Goal: Task Accomplishment & Management: Manage account settings

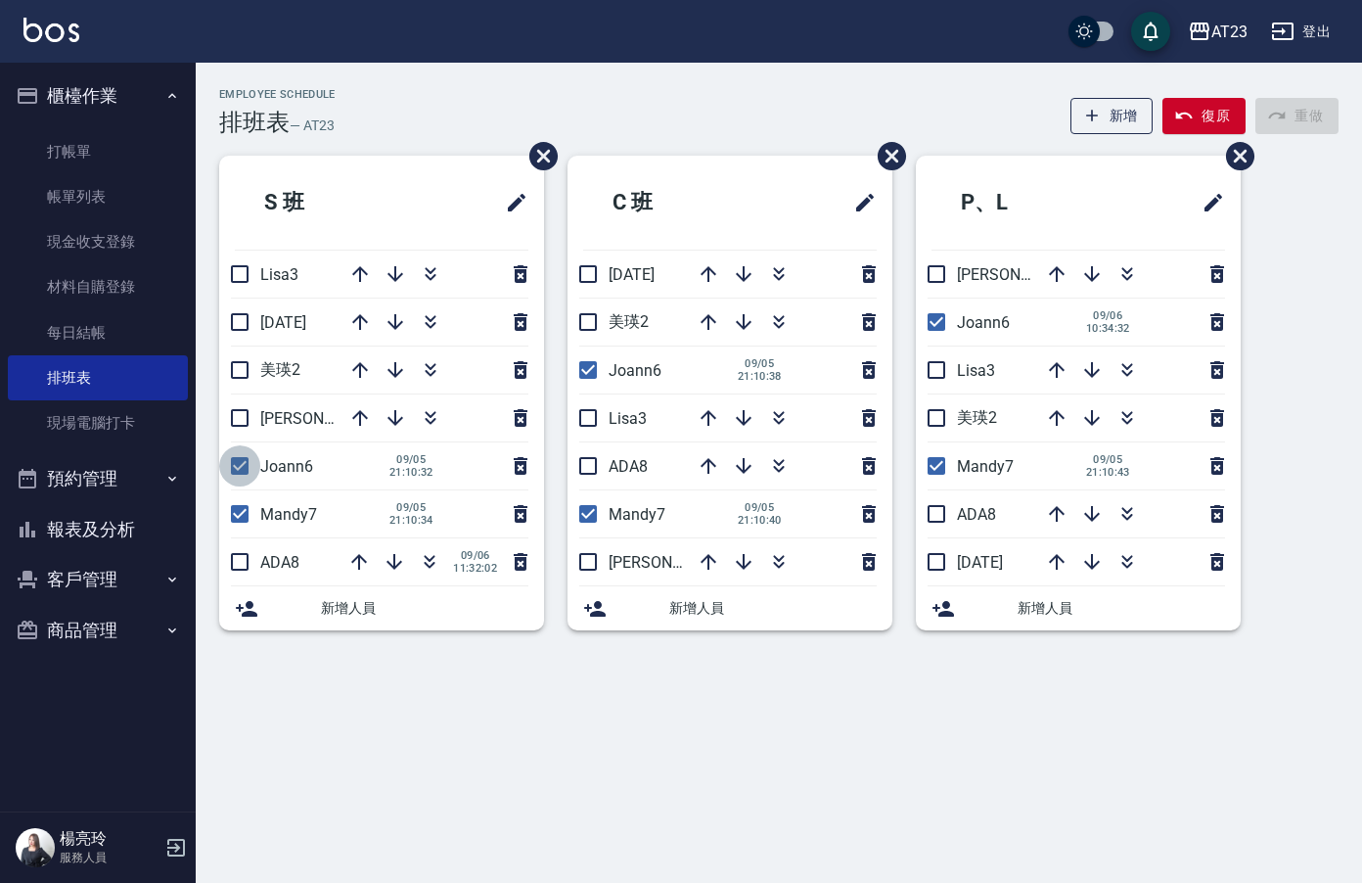
click at [250, 464] on input "checkbox" at bounding box center [239, 465] width 41 height 41
checkbox input "false"
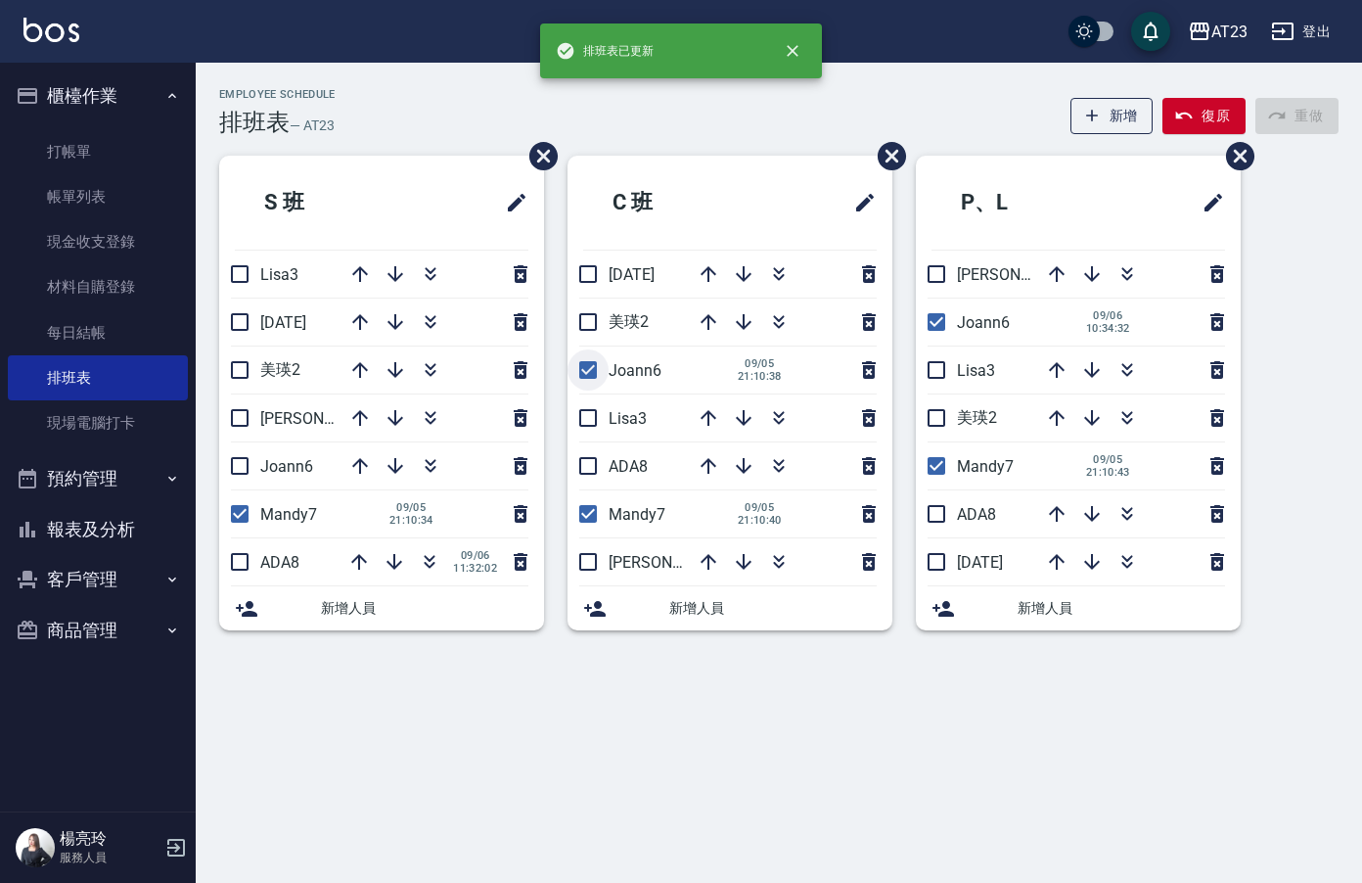
click at [587, 372] on input "checkbox" at bounding box center [588, 369] width 41 height 41
checkbox input "false"
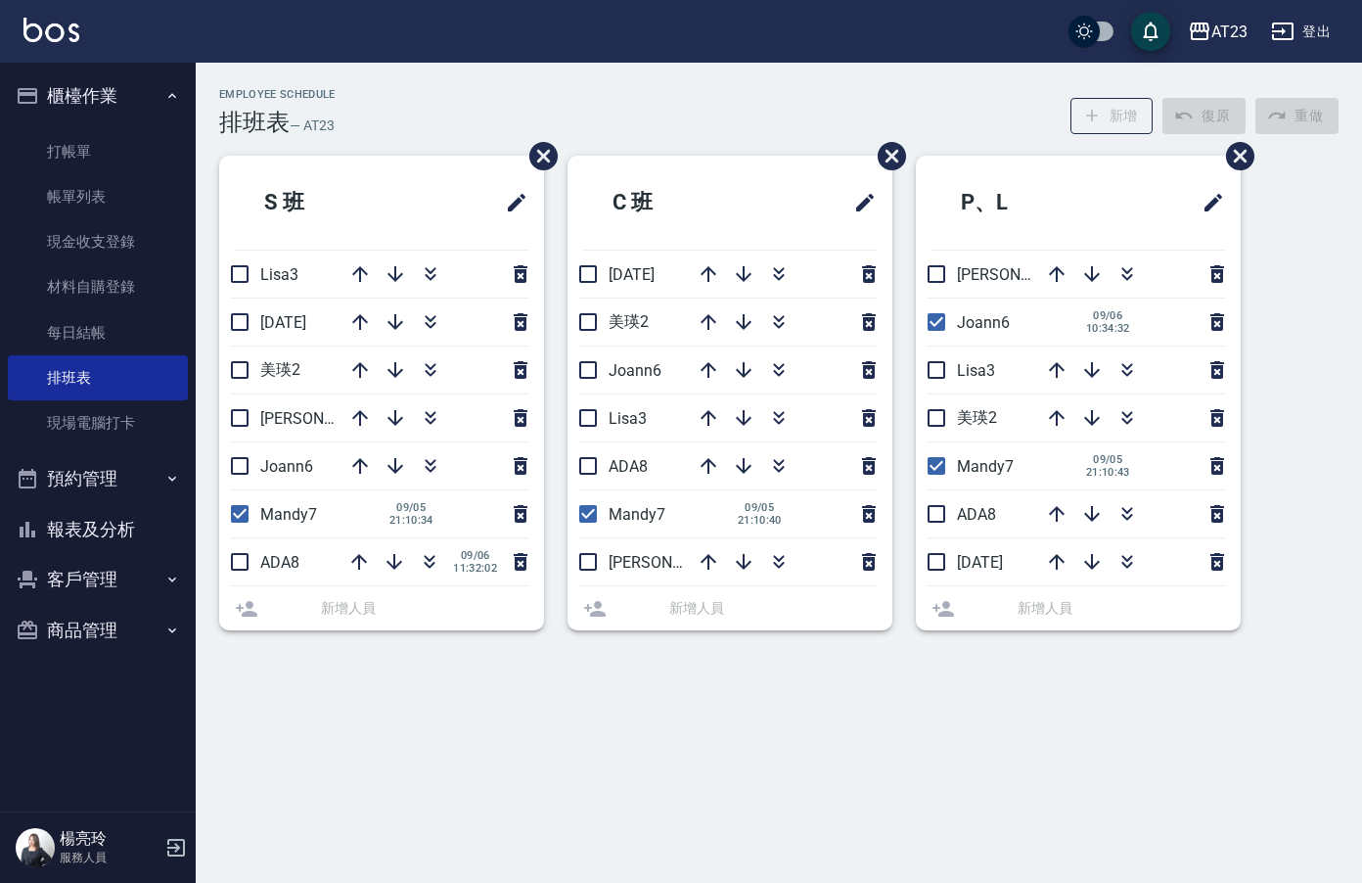
click at [934, 327] on li "Joann6 [DATE] 10:34:32" at bounding box center [1078, 321] width 325 height 47
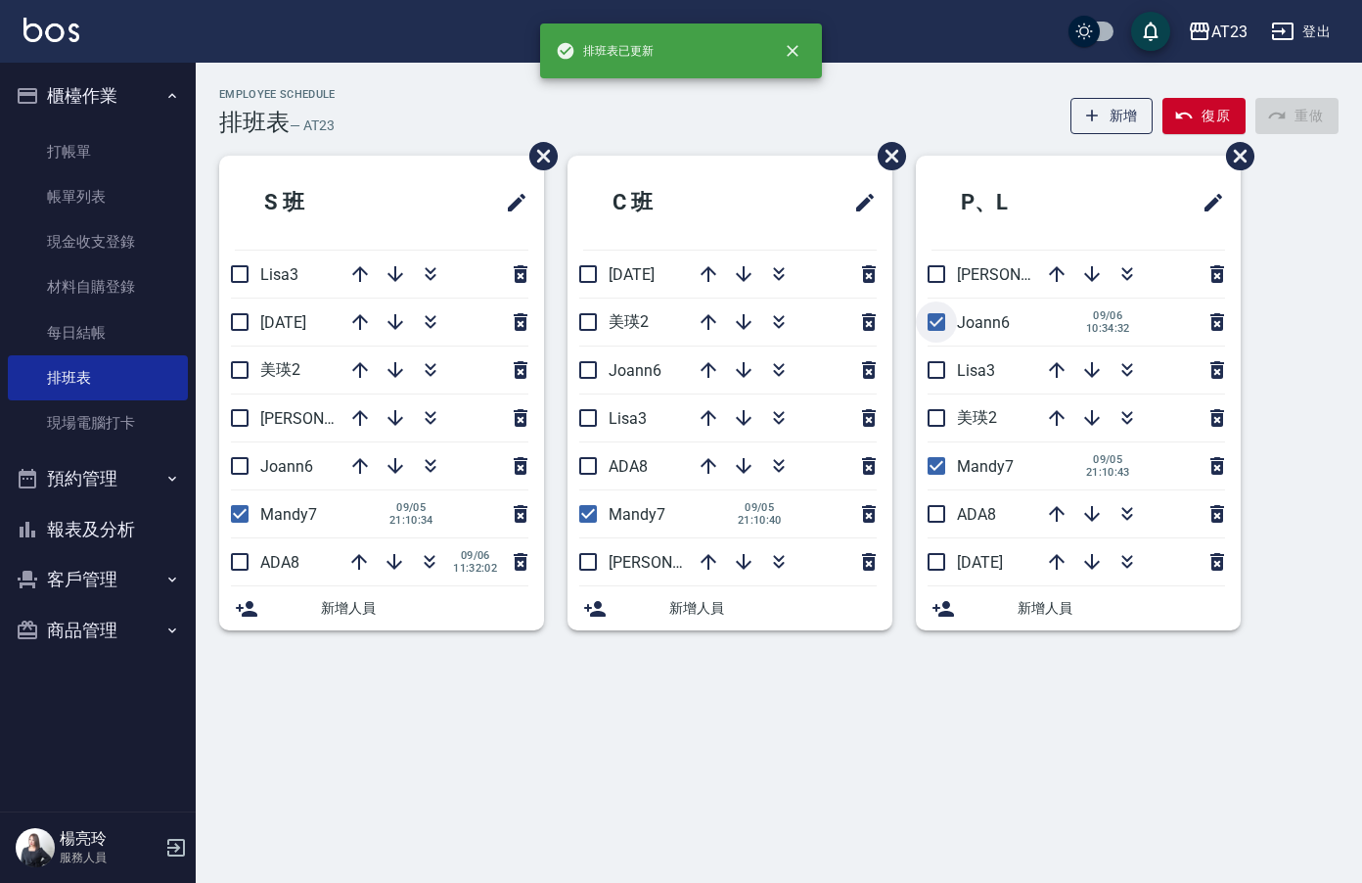
click at [935, 327] on input "checkbox" at bounding box center [936, 321] width 41 height 41
checkbox input "false"
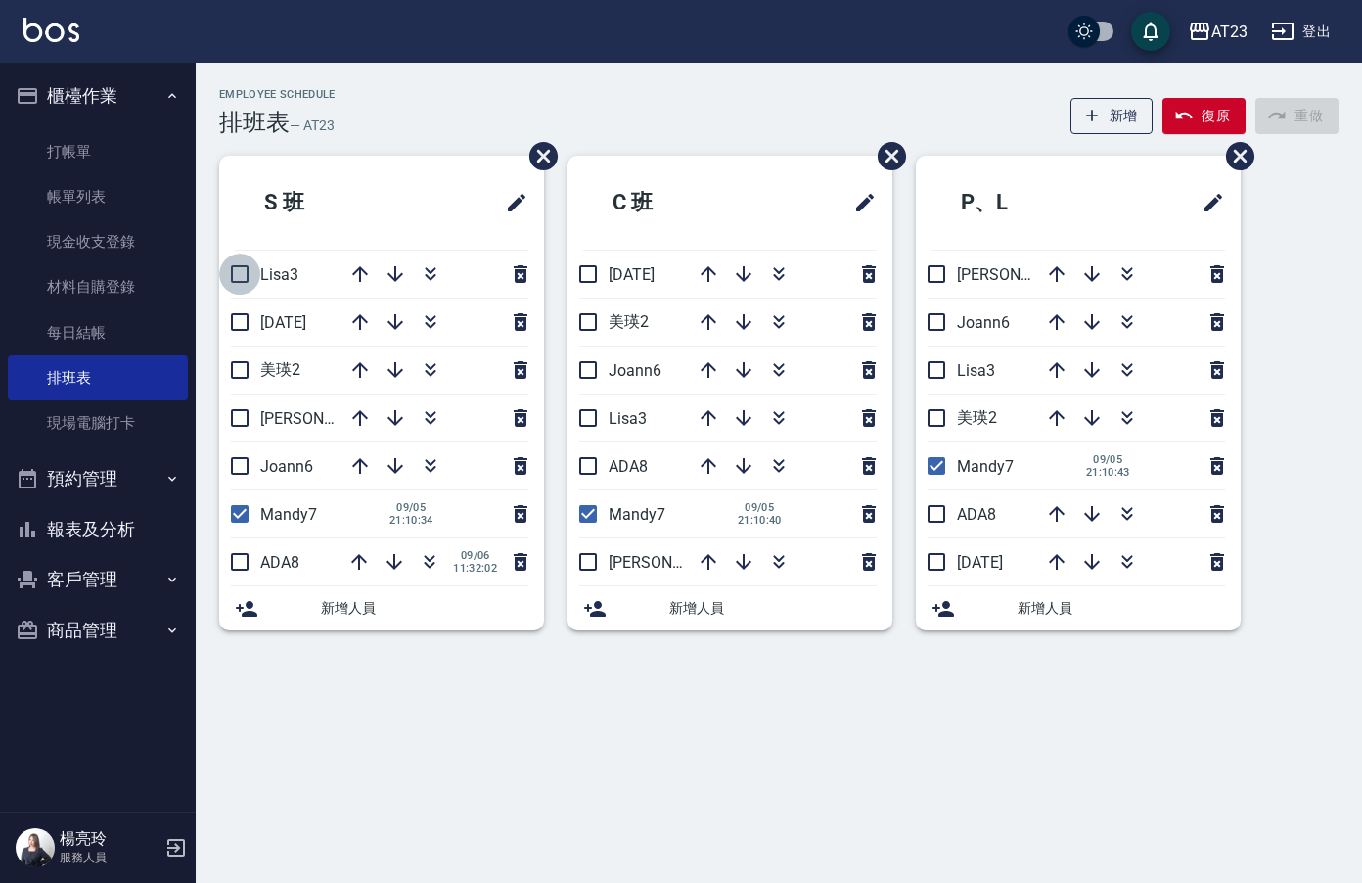
click at [239, 274] on input "checkbox" at bounding box center [239, 273] width 41 height 41
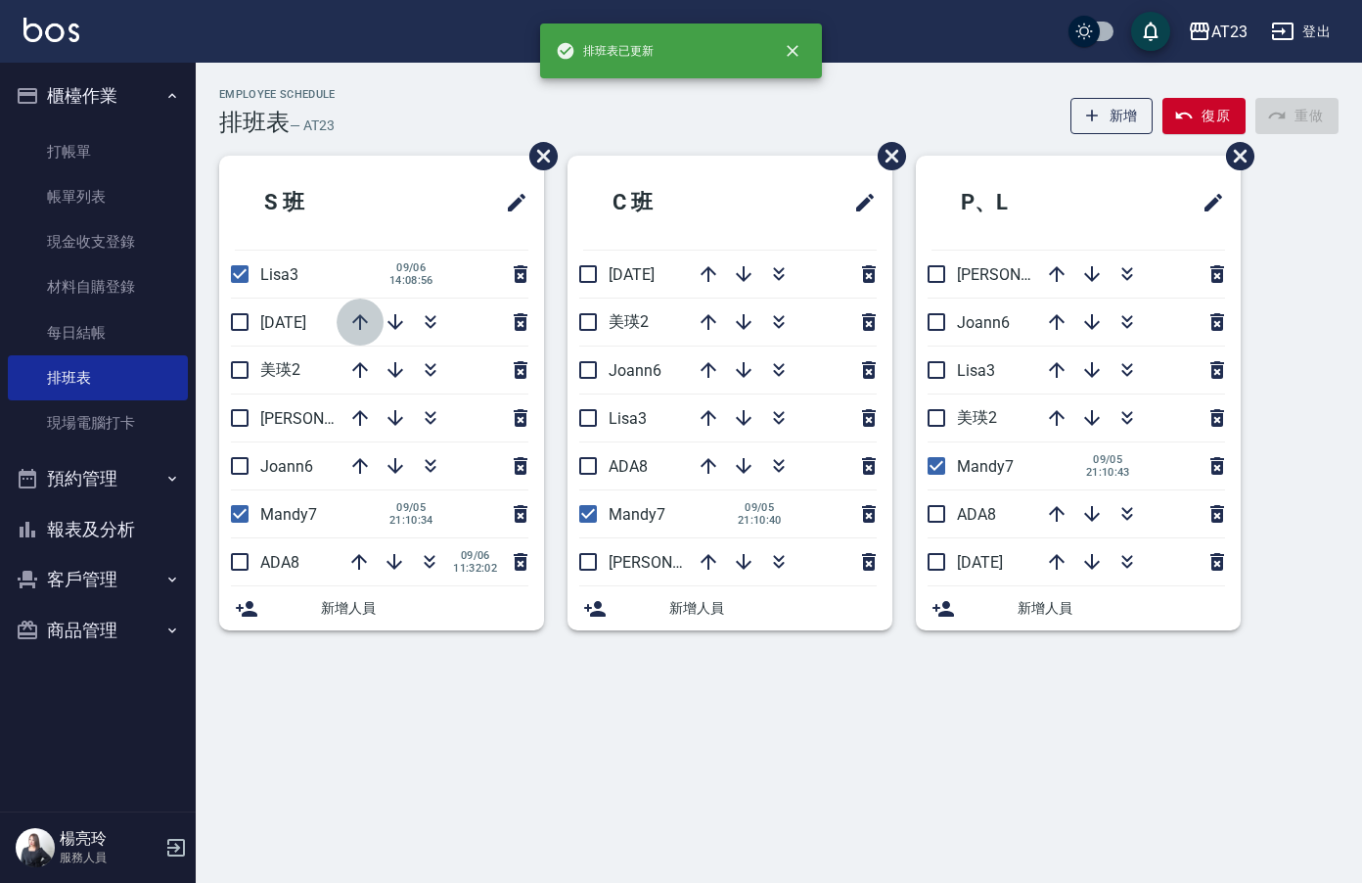
click at [361, 317] on icon "button" at bounding box center [360, 322] width 16 height 16
click at [246, 278] on input "checkbox" at bounding box center [239, 273] width 41 height 41
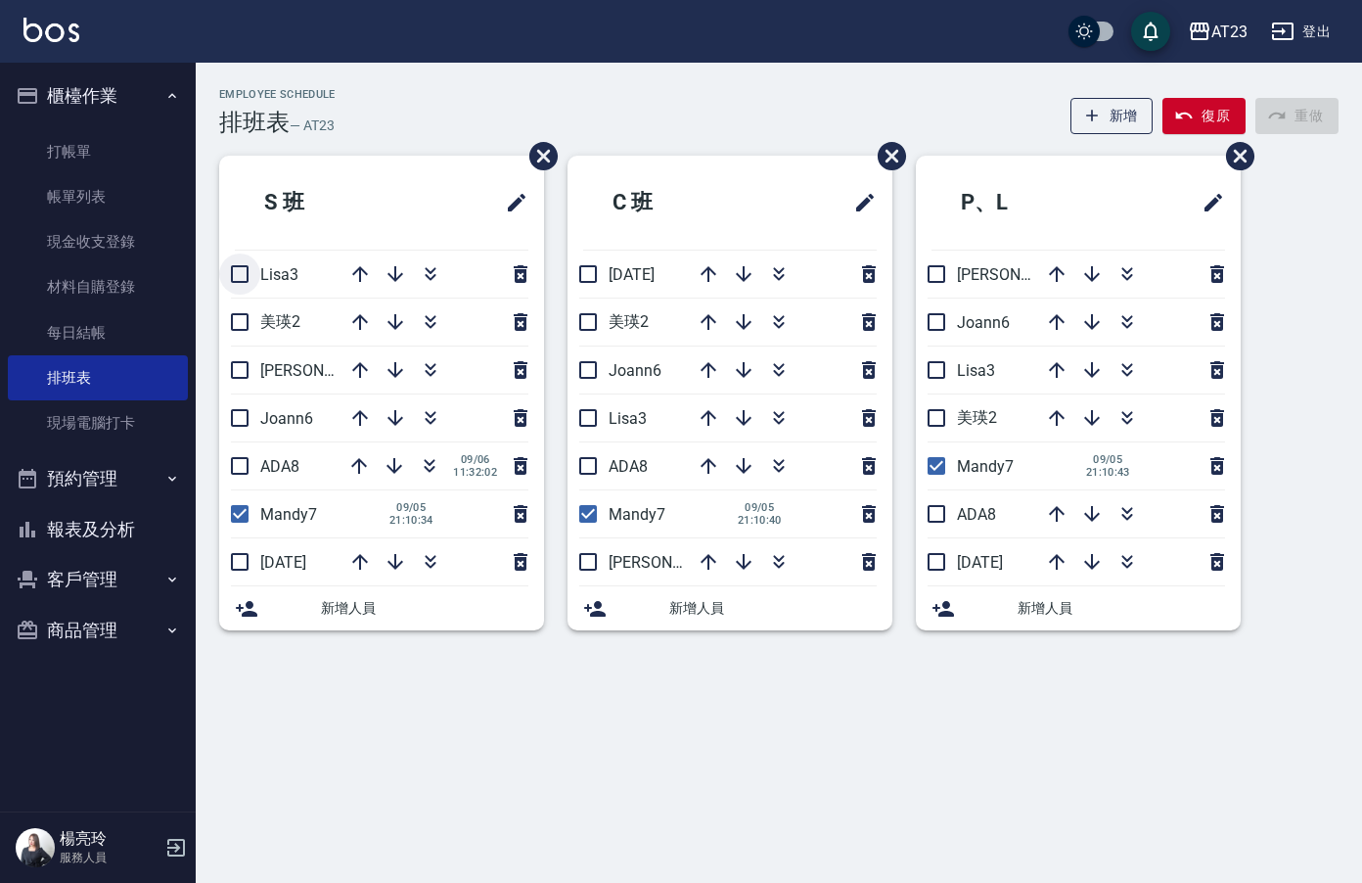
click at [244, 272] on input "checkbox" at bounding box center [239, 273] width 41 height 41
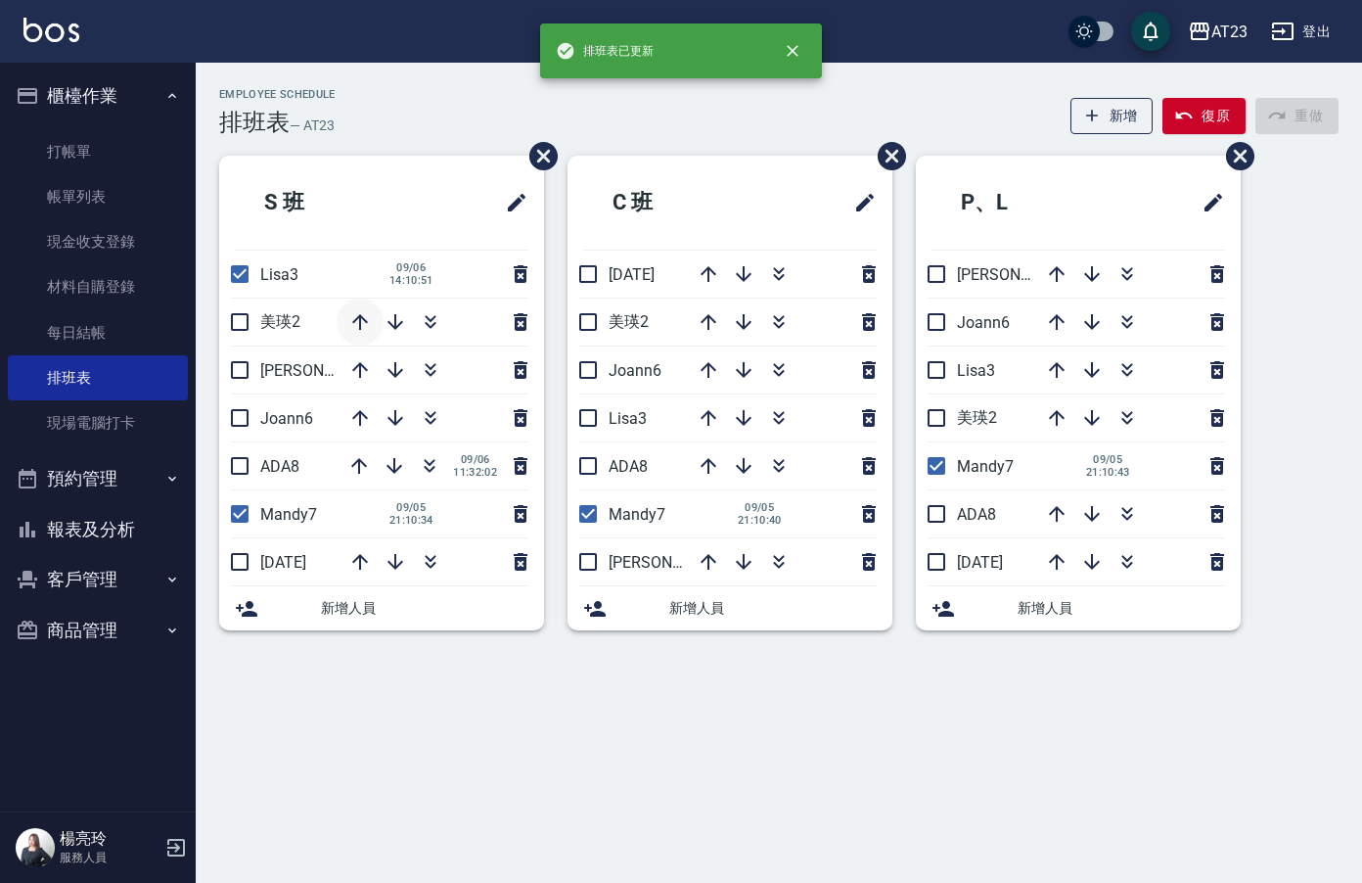
click at [356, 324] on icon "button" at bounding box center [359, 321] width 23 height 23
click at [233, 279] on input "checkbox" at bounding box center [239, 273] width 41 height 41
checkbox input "false"
